Goal: Information Seeking & Learning: Check status

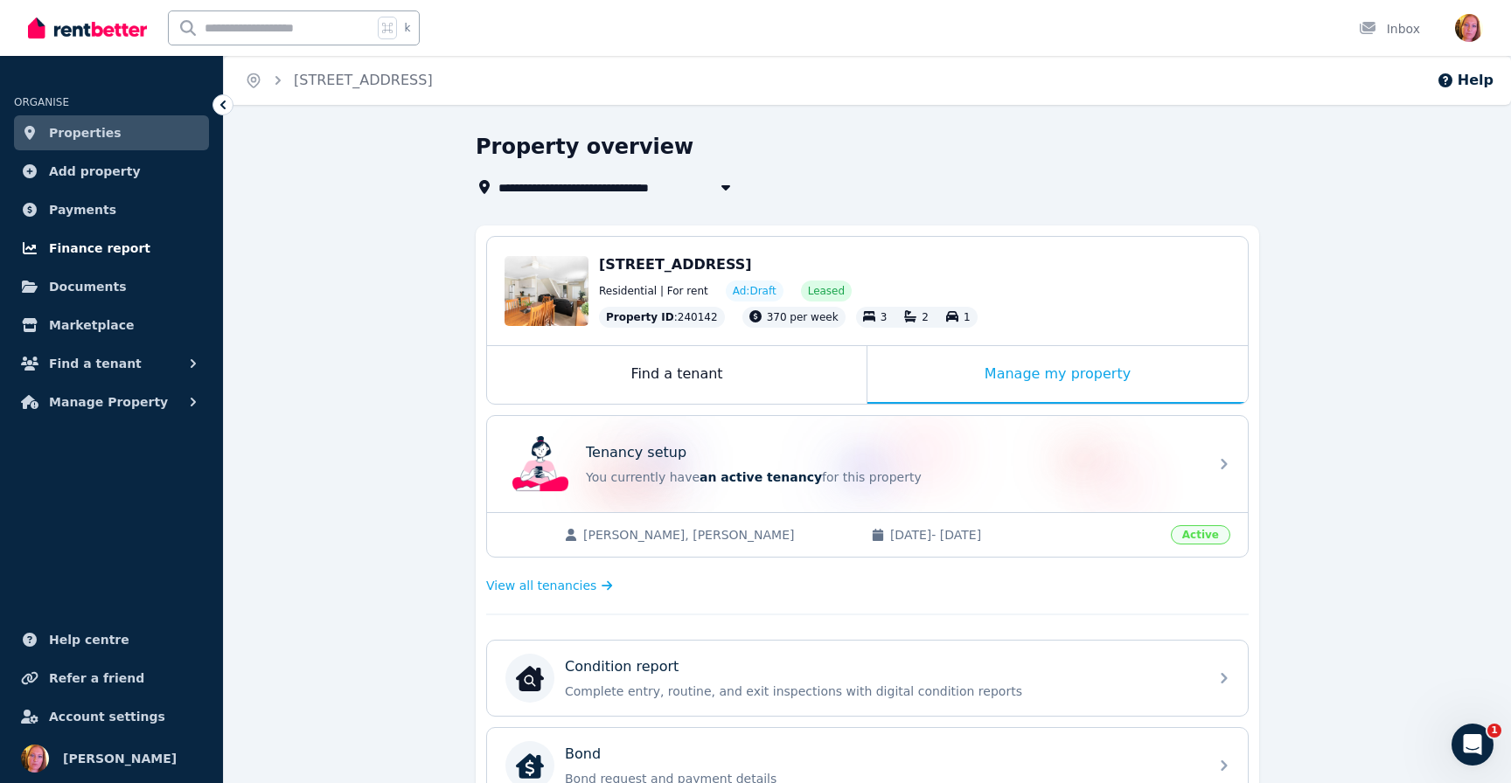
click at [108, 252] on span "Finance report" at bounding box center [99, 248] width 101 height 21
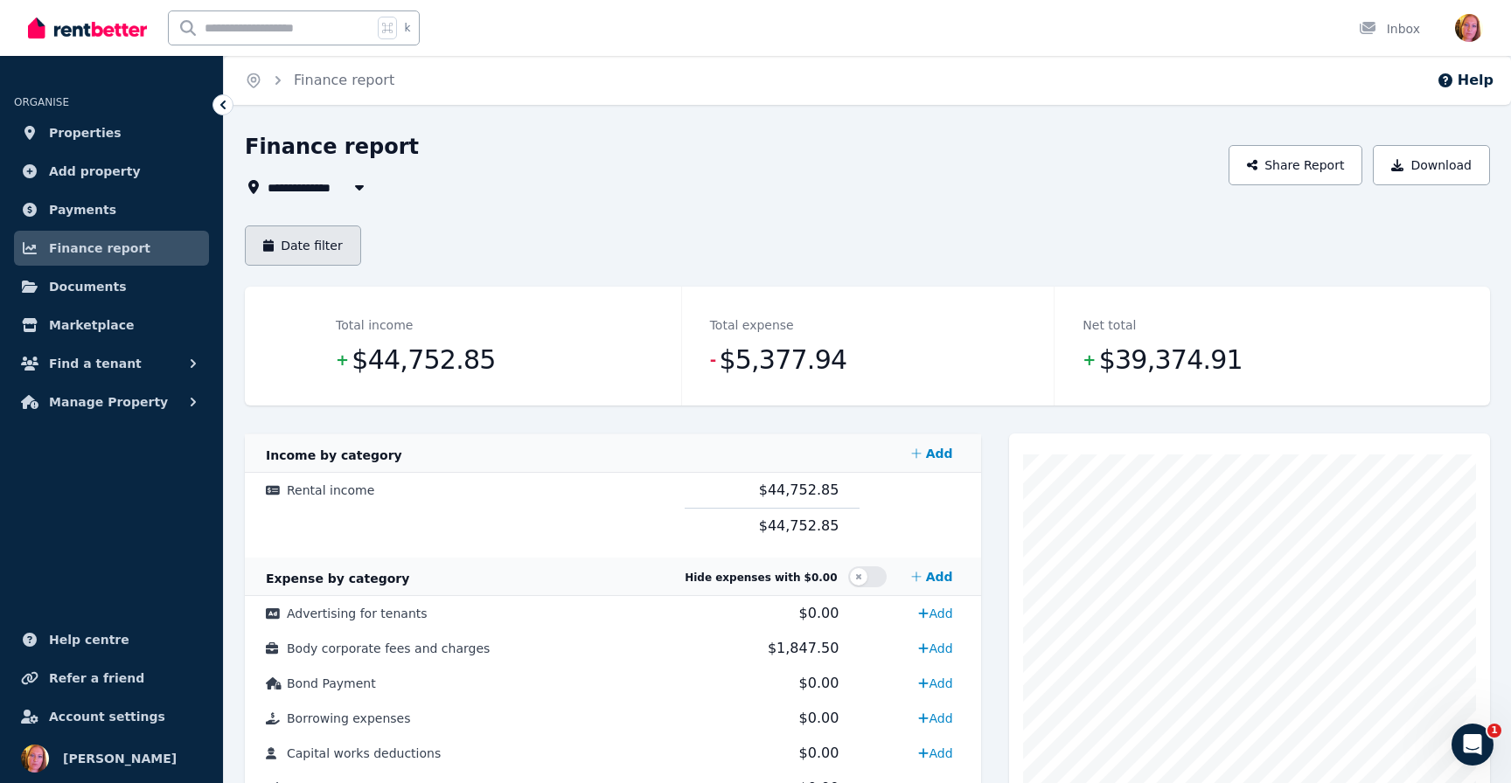
click at [339, 243] on button "Date filter" at bounding box center [303, 246] width 116 height 40
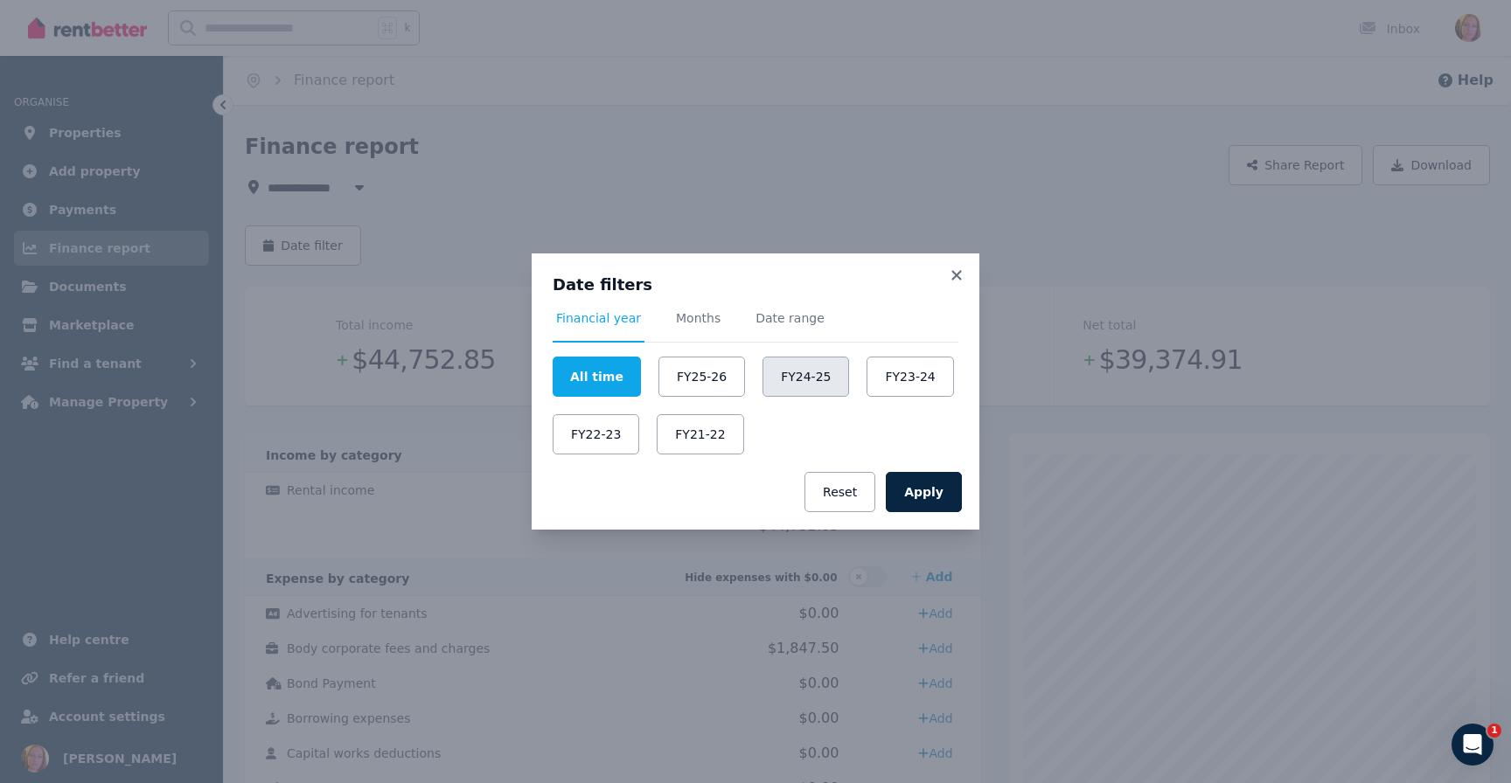
click at [778, 385] on button "FY24-25" at bounding box center [805, 377] width 87 height 40
click at [928, 490] on button "Apply" at bounding box center [924, 492] width 76 height 40
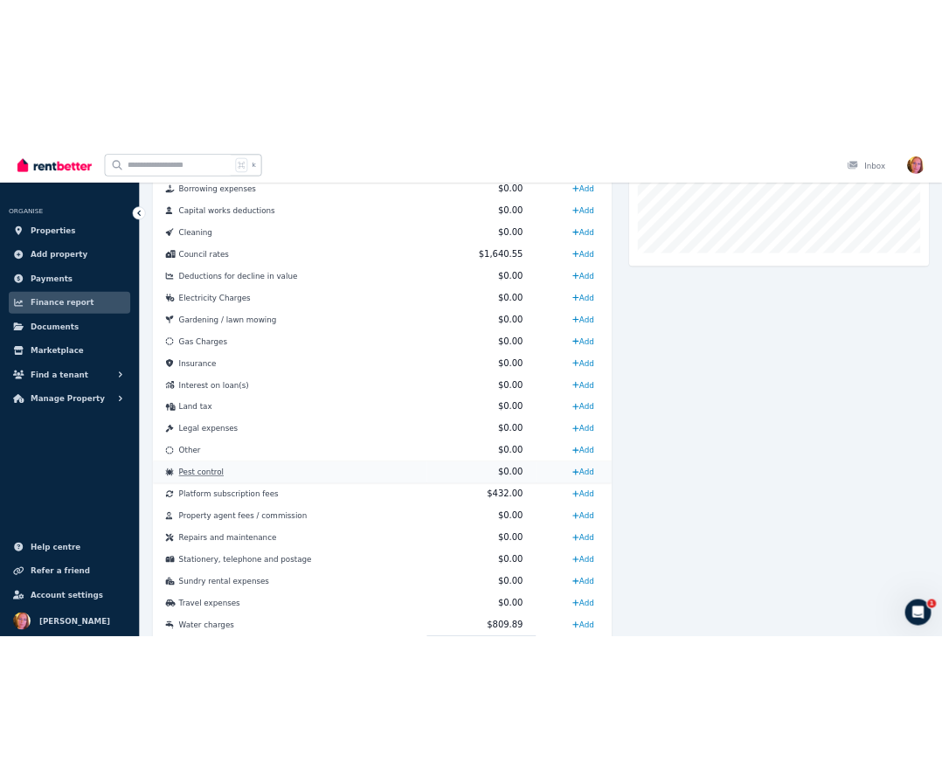
scroll to position [747, 0]
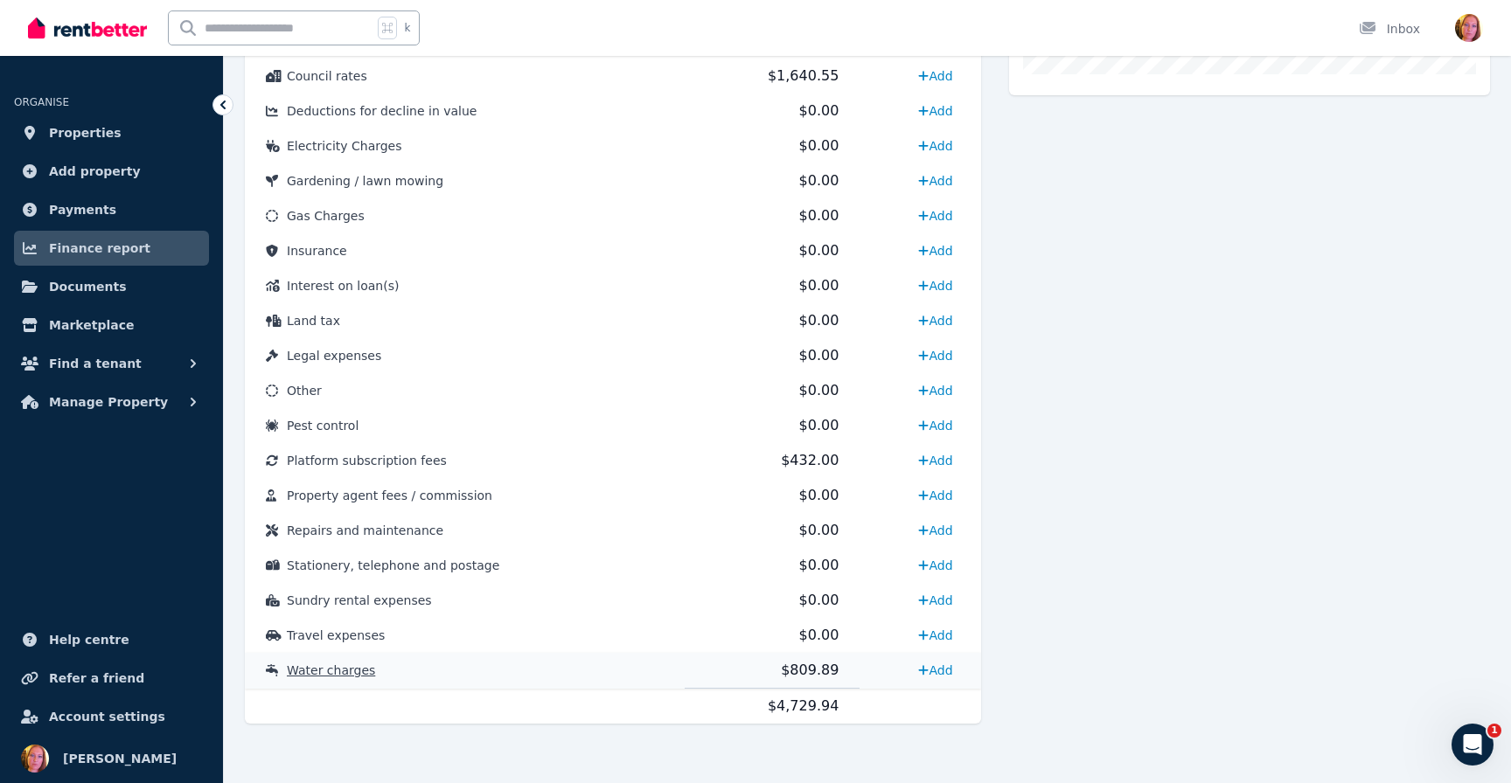
click at [811, 676] on span "$809.89" at bounding box center [810, 670] width 58 height 17
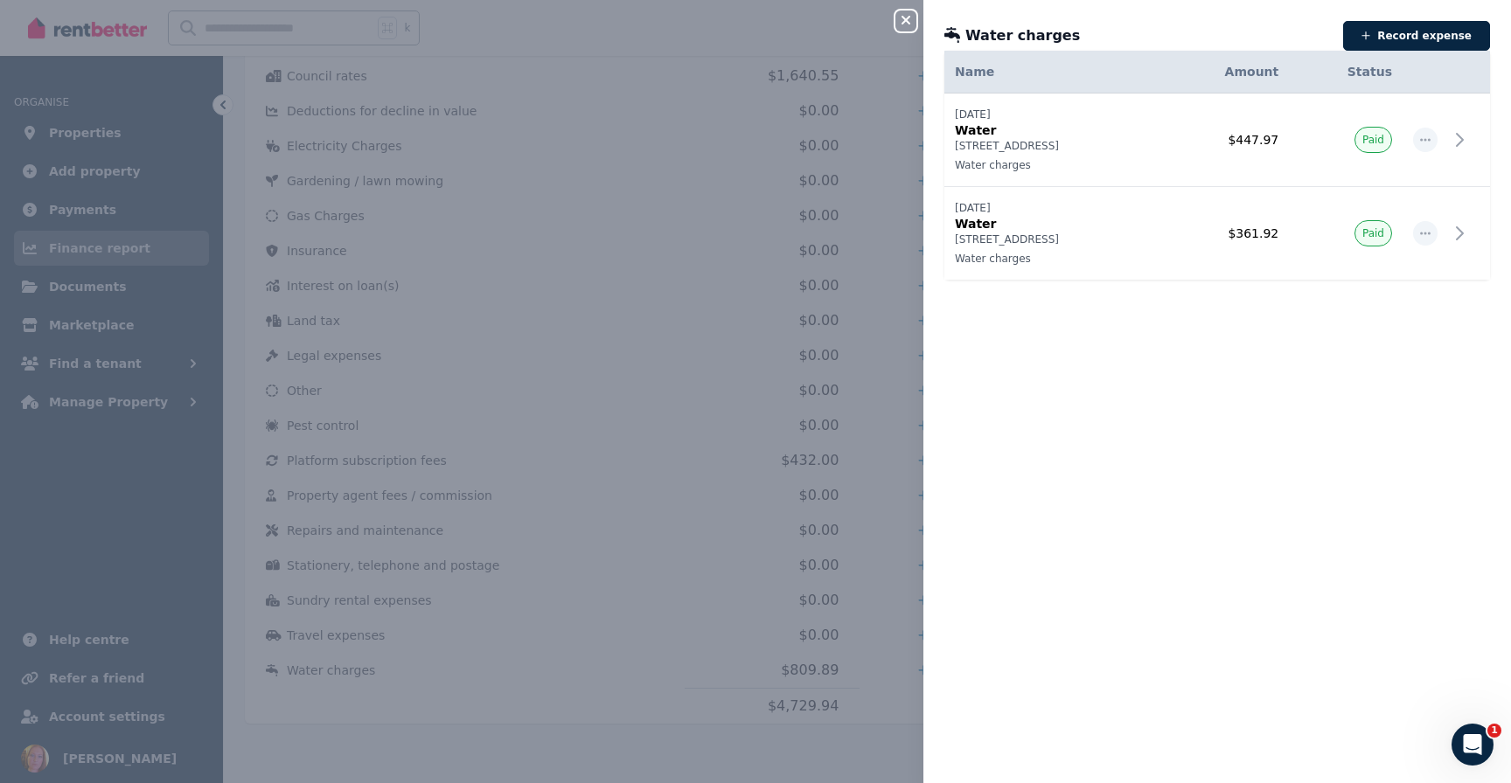
click at [904, 24] on icon "button" at bounding box center [905, 20] width 21 height 14
